Goal: Information Seeking & Learning: Learn about a topic

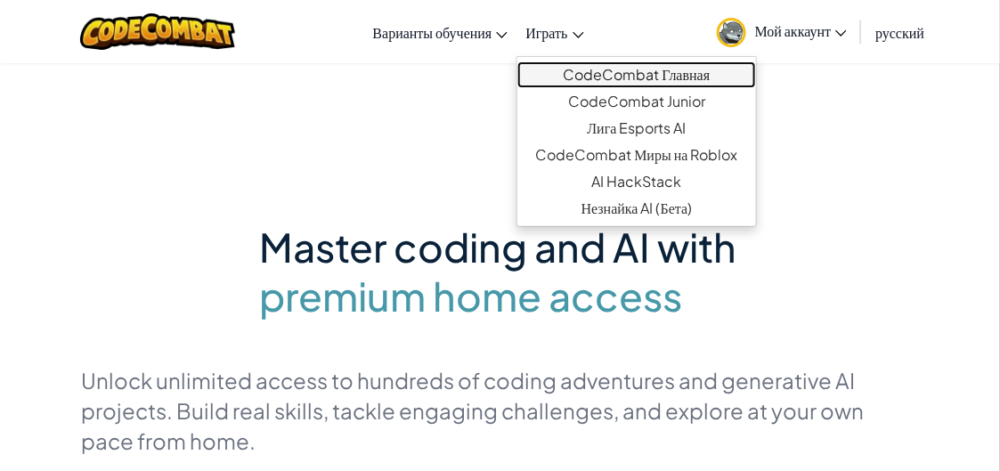
click at [594, 78] on link "CodeCombat Главная" at bounding box center [636, 74] width 238 height 27
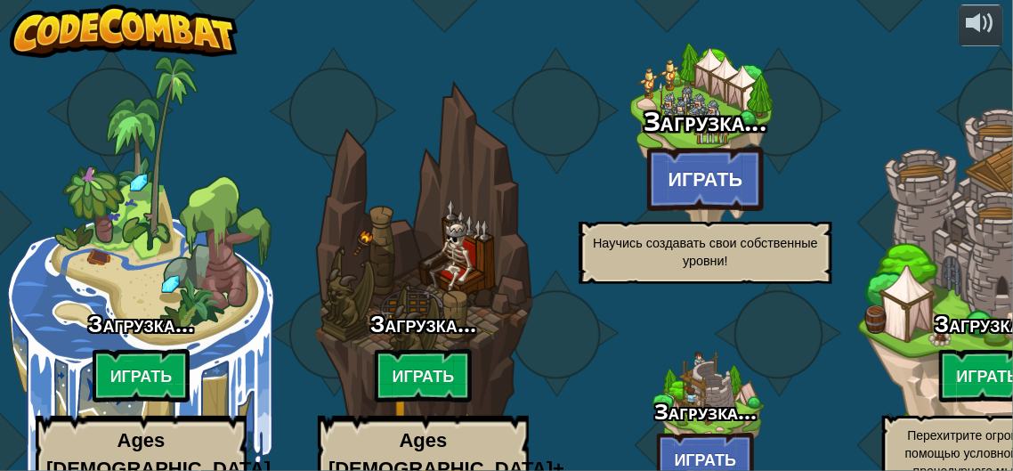
select select "ru"
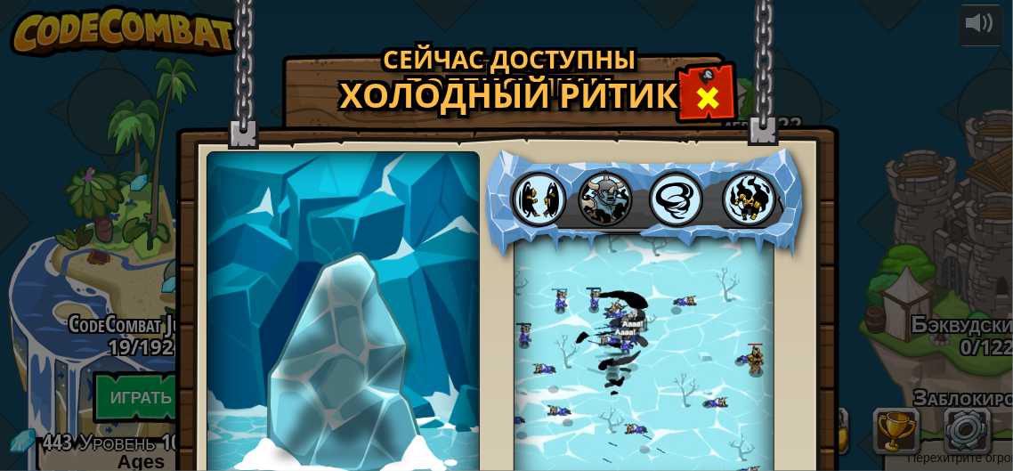
click at [693, 85] on span at bounding box center [707, 98] width 28 height 28
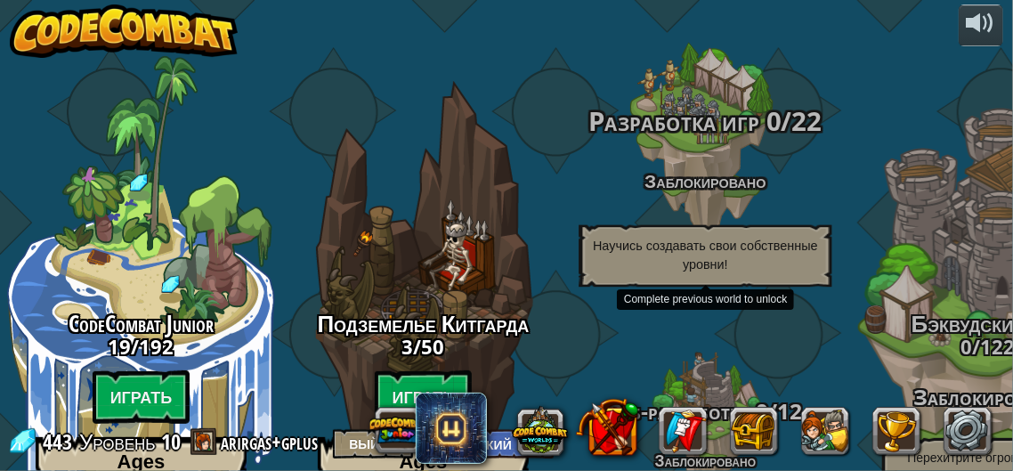
click at [717, 170] on h4 "Заблокировано" at bounding box center [705, 180] width 338 height 20
click at [700, 103] on span "Разработка игр" at bounding box center [674, 121] width 171 height 36
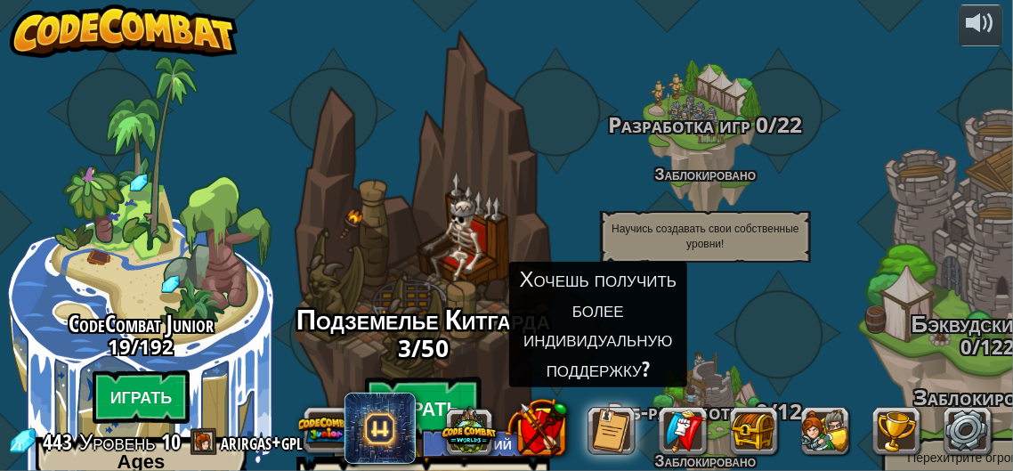
click at [425, 377] on btn "Играть" at bounding box center [423, 409] width 117 height 64
select select "ru"
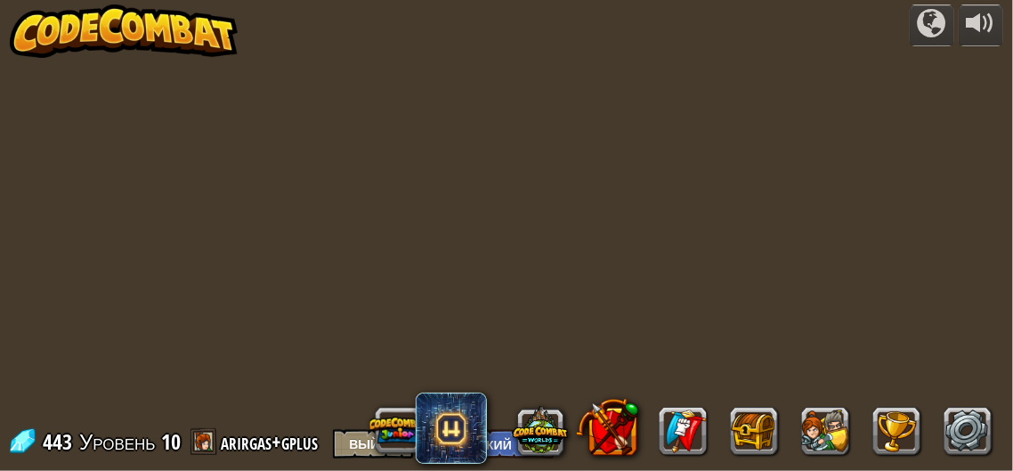
select select "ru"
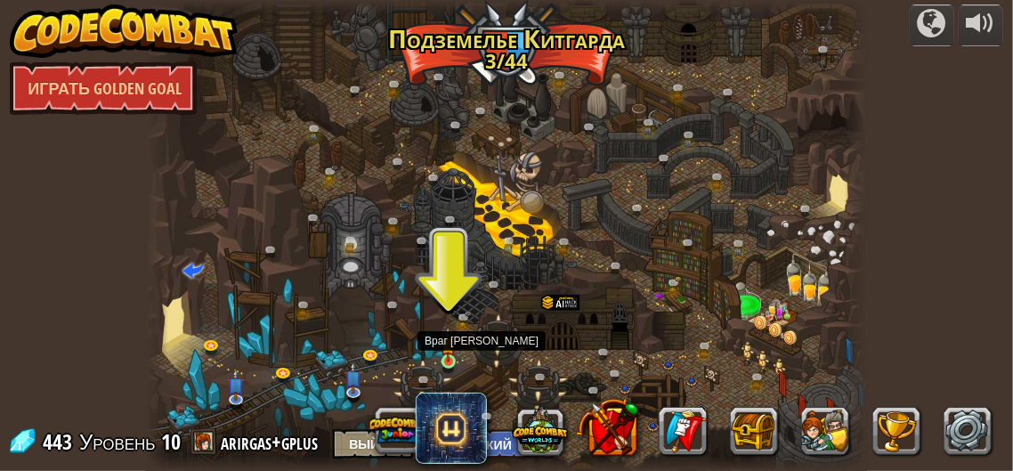
click at [447, 355] on img at bounding box center [448, 345] width 15 height 36
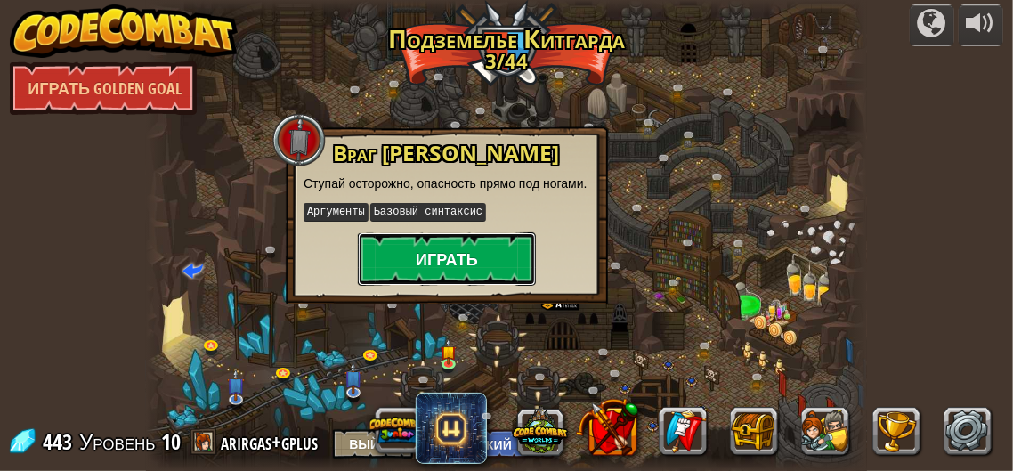
click at [447, 251] on button "Играть" at bounding box center [447, 258] width 178 height 53
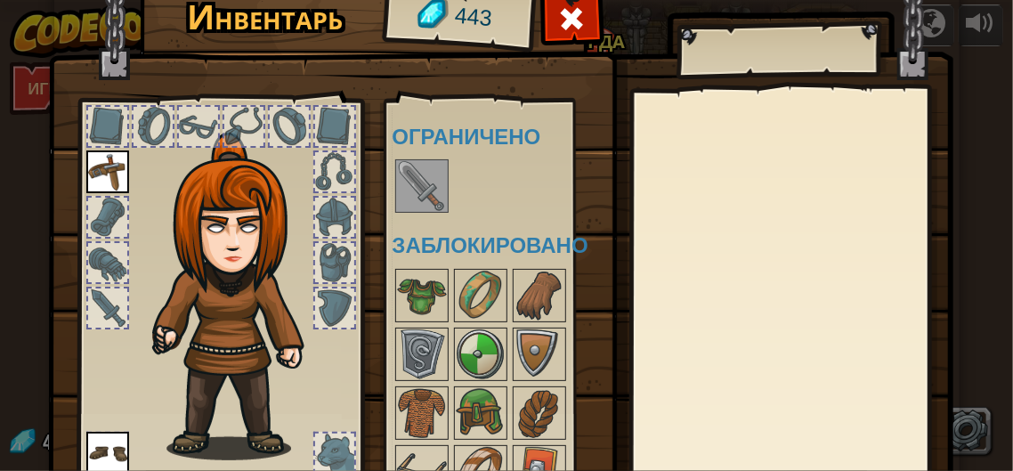
click at [432, 182] on img at bounding box center [422, 186] width 50 height 50
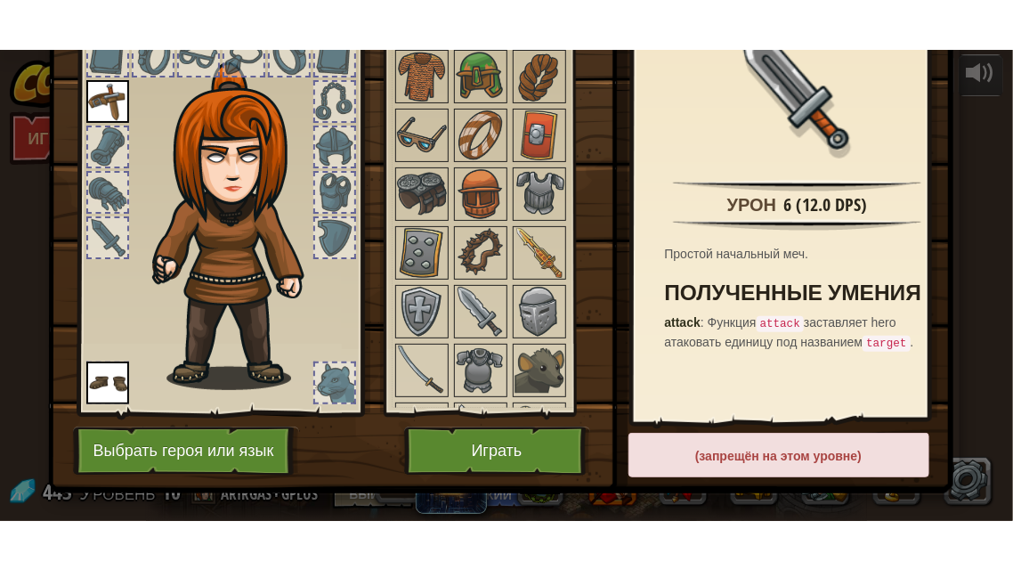
scroll to position [142, 0]
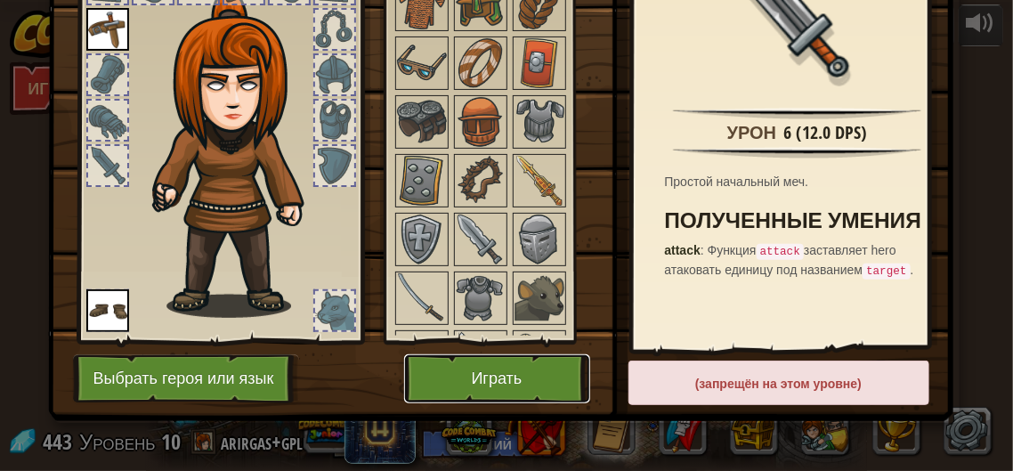
click at [467, 376] on button "Играть" at bounding box center [497, 378] width 186 height 49
